Goal: Task Accomplishment & Management: Complete application form

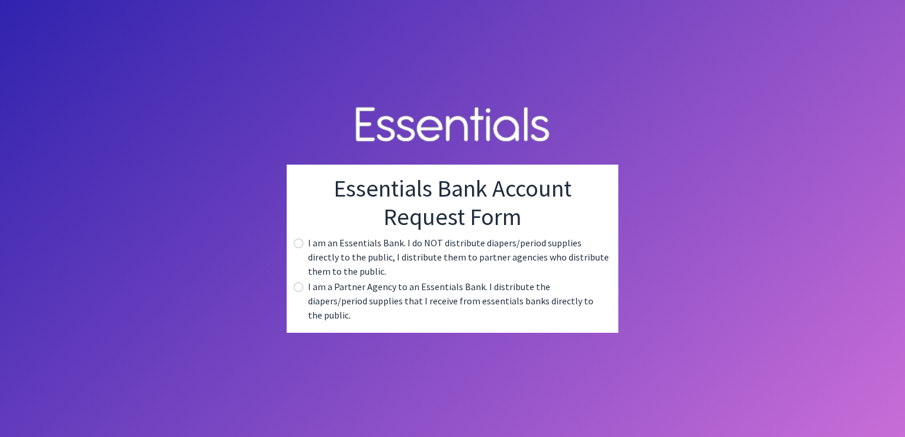
click at [437, 294] on label "I am a Partner Agency to an Essentials Bank. I distribute the diapers/period su…" at bounding box center [458, 301] width 301 height 43
click at [299, 291] on input "radio" at bounding box center [298, 287] width 9 height 9
radio input "true"
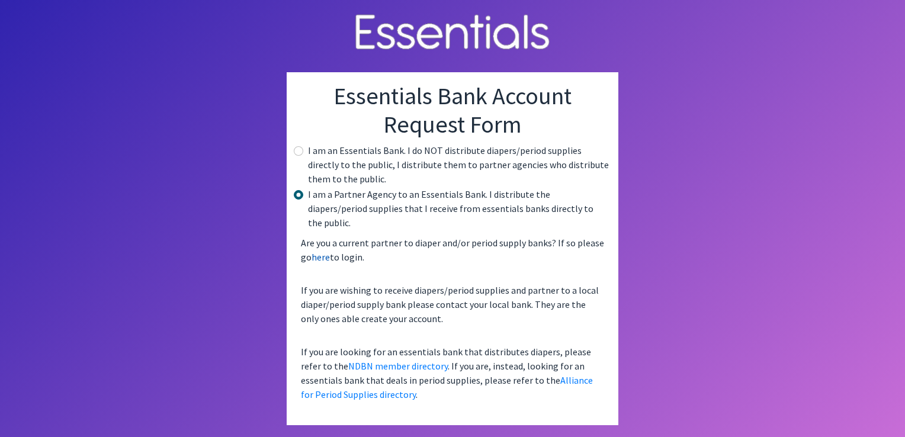
click at [321, 251] on link "here" at bounding box center [321, 257] width 18 height 12
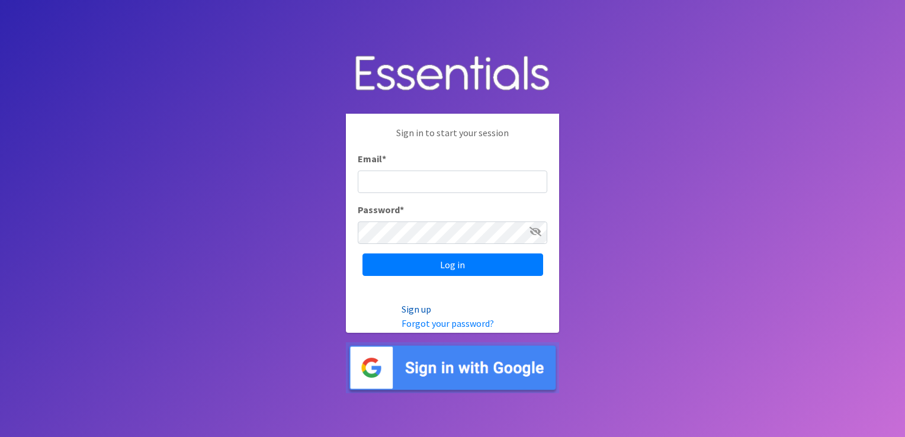
click at [410, 305] on link "Sign up" at bounding box center [417, 309] width 30 height 12
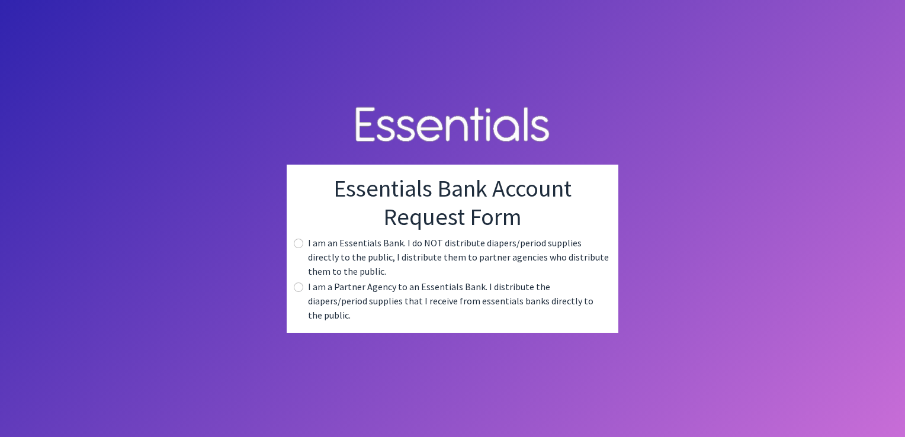
click at [402, 295] on label "I am a Partner Agency to an Essentials Bank. I distribute the diapers/period su…" at bounding box center [458, 301] width 301 height 43
click at [302, 292] on input "radio" at bounding box center [298, 287] width 9 height 9
radio input "true"
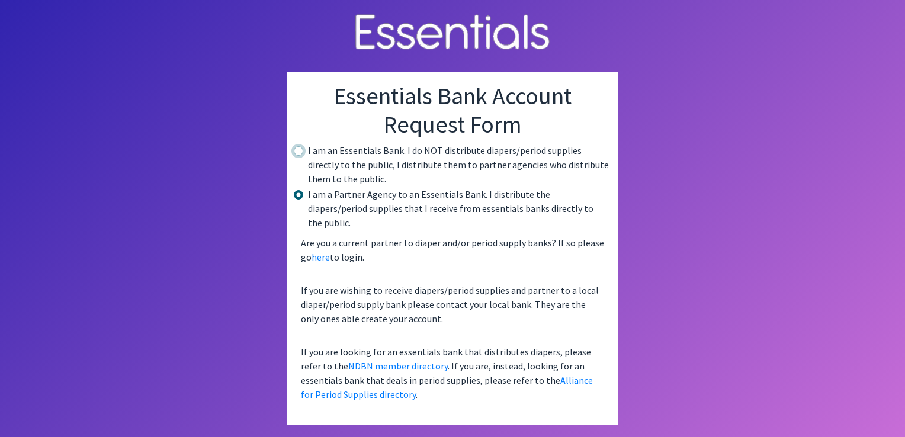
click at [299, 156] on input "radio" at bounding box center [298, 150] width 9 height 9
radio input "true"
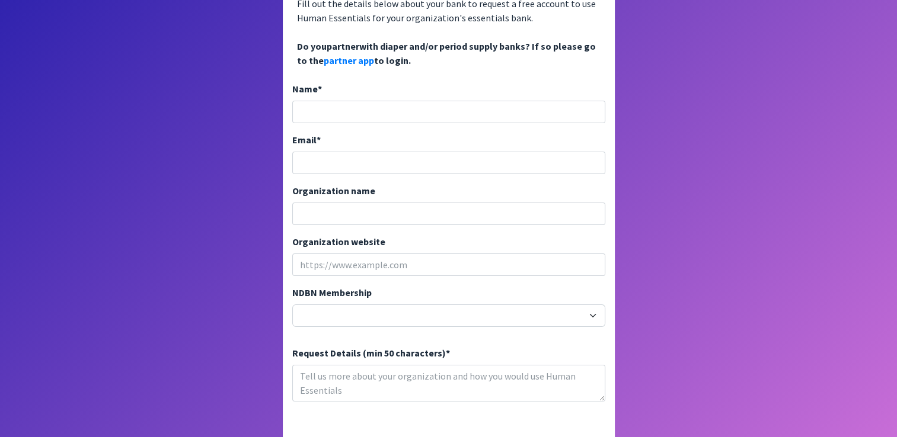
scroll to position [119, 0]
